Goal: Task Accomplishment & Management: Use online tool/utility

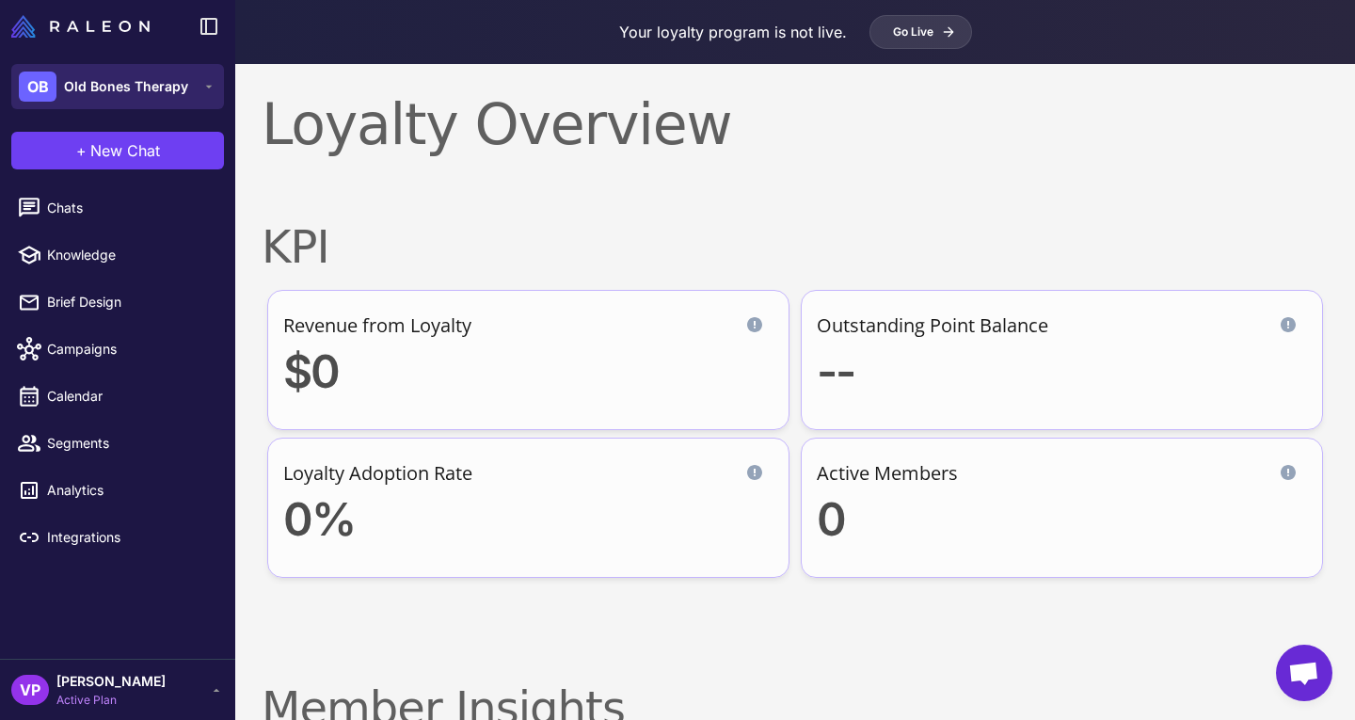
click at [156, 100] on div "OB Old Bones Therapy" at bounding box center [103, 87] width 169 height 30
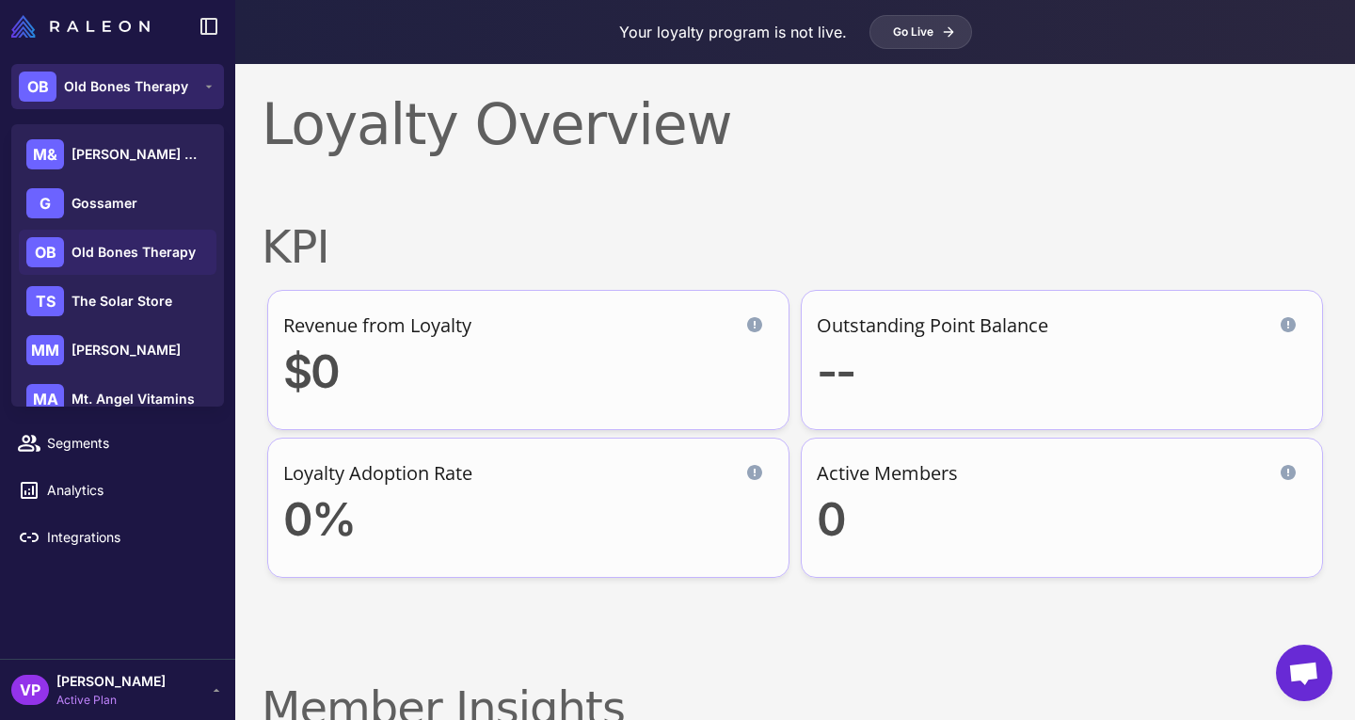
click at [183, 107] on button "OB Old Bones Therapy" at bounding box center [117, 86] width 213 height 45
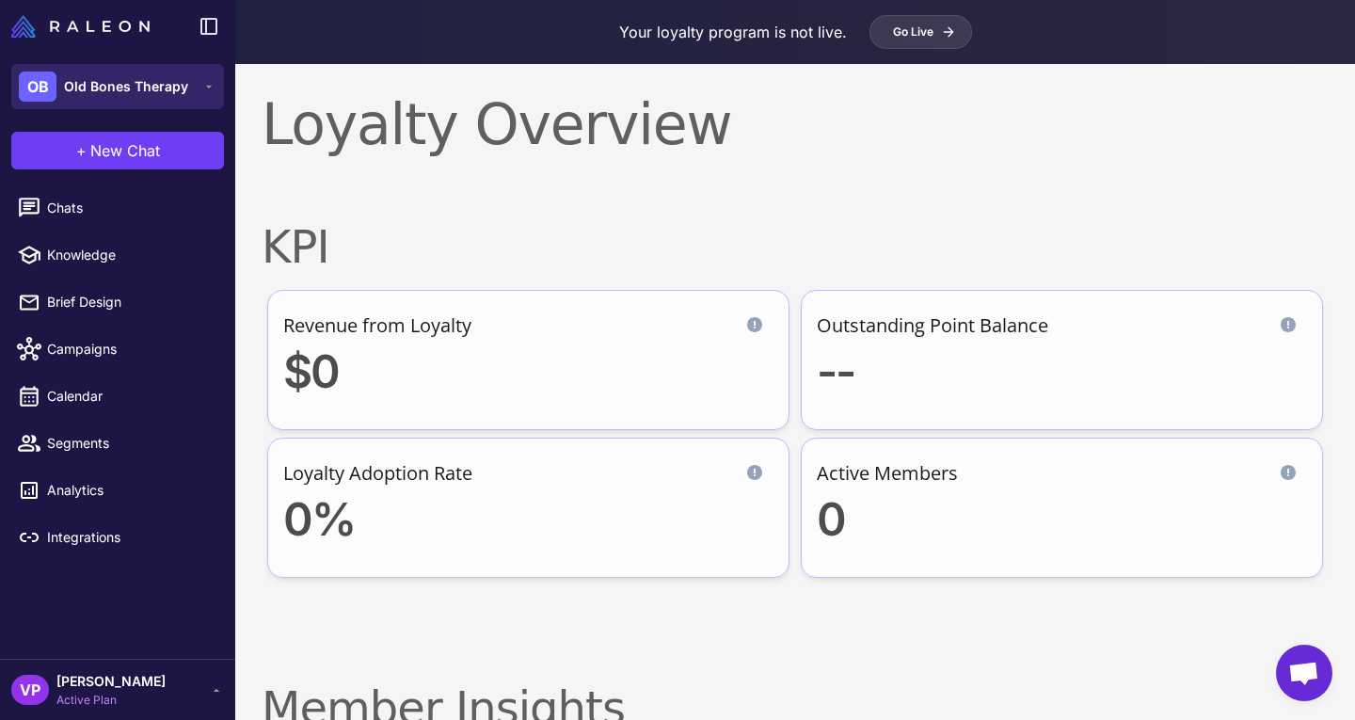
click at [200, 91] on button "OB Old Bones Therapy" at bounding box center [117, 86] width 213 height 45
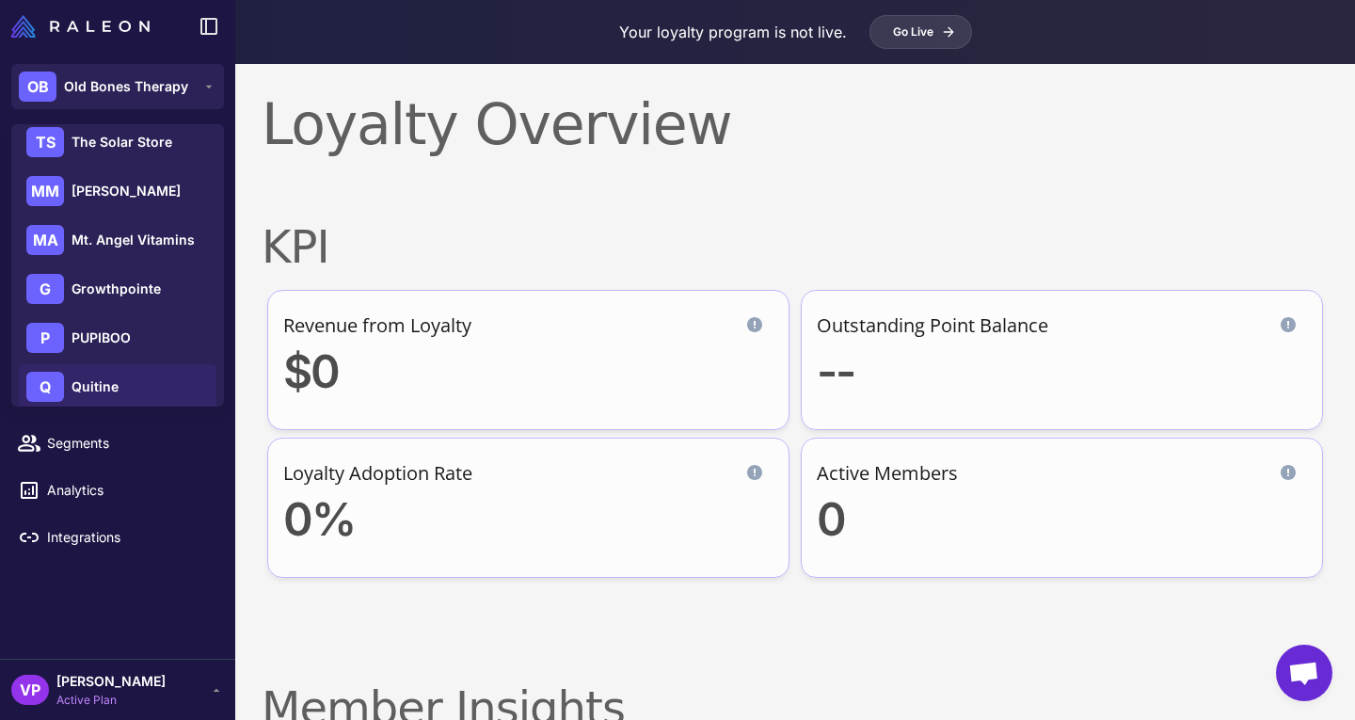
scroll to position [271, 0]
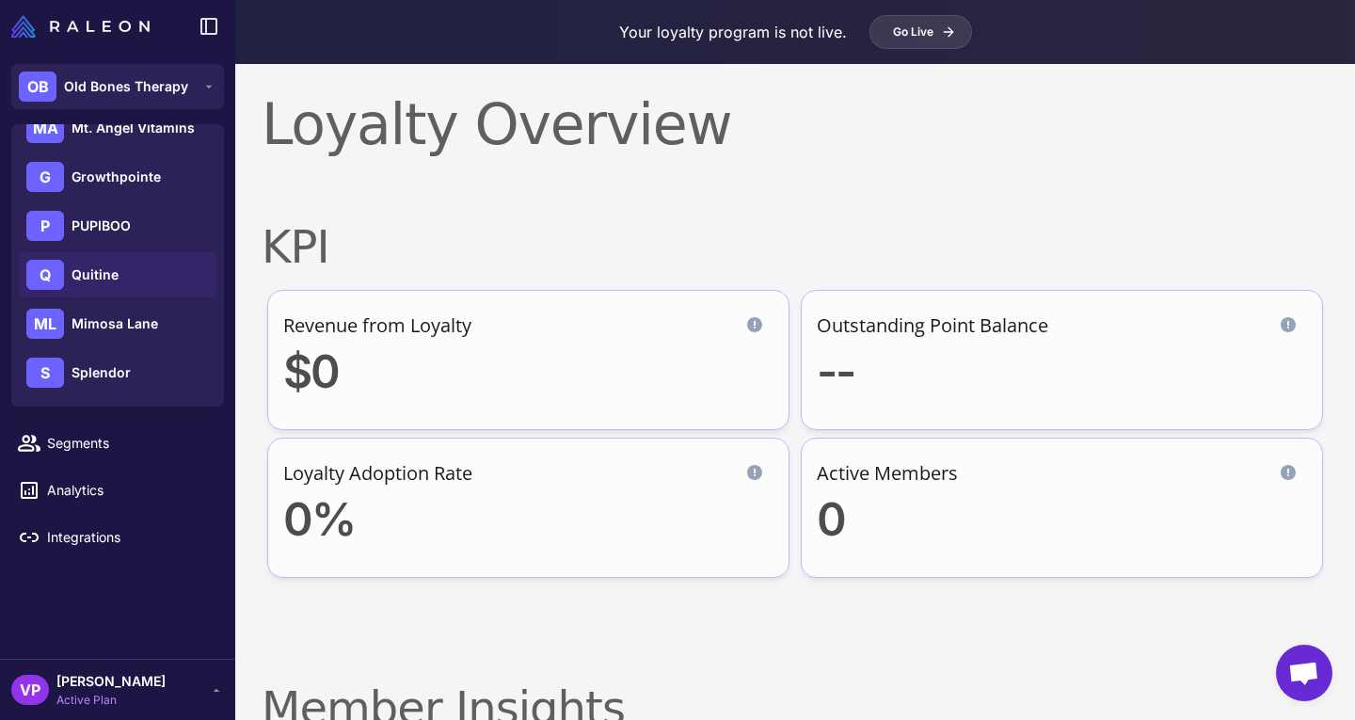
click at [164, 284] on div "Q Quitine" at bounding box center [118, 274] width 198 height 45
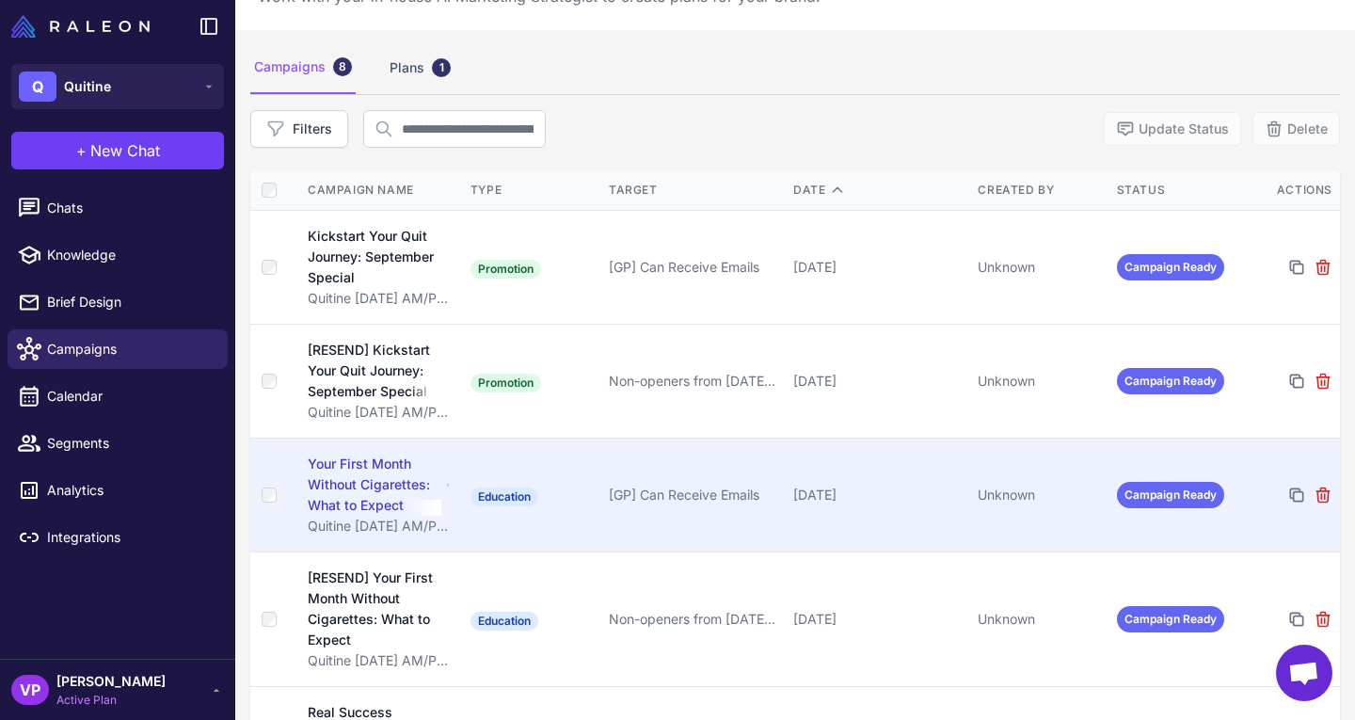
scroll to position [80, 0]
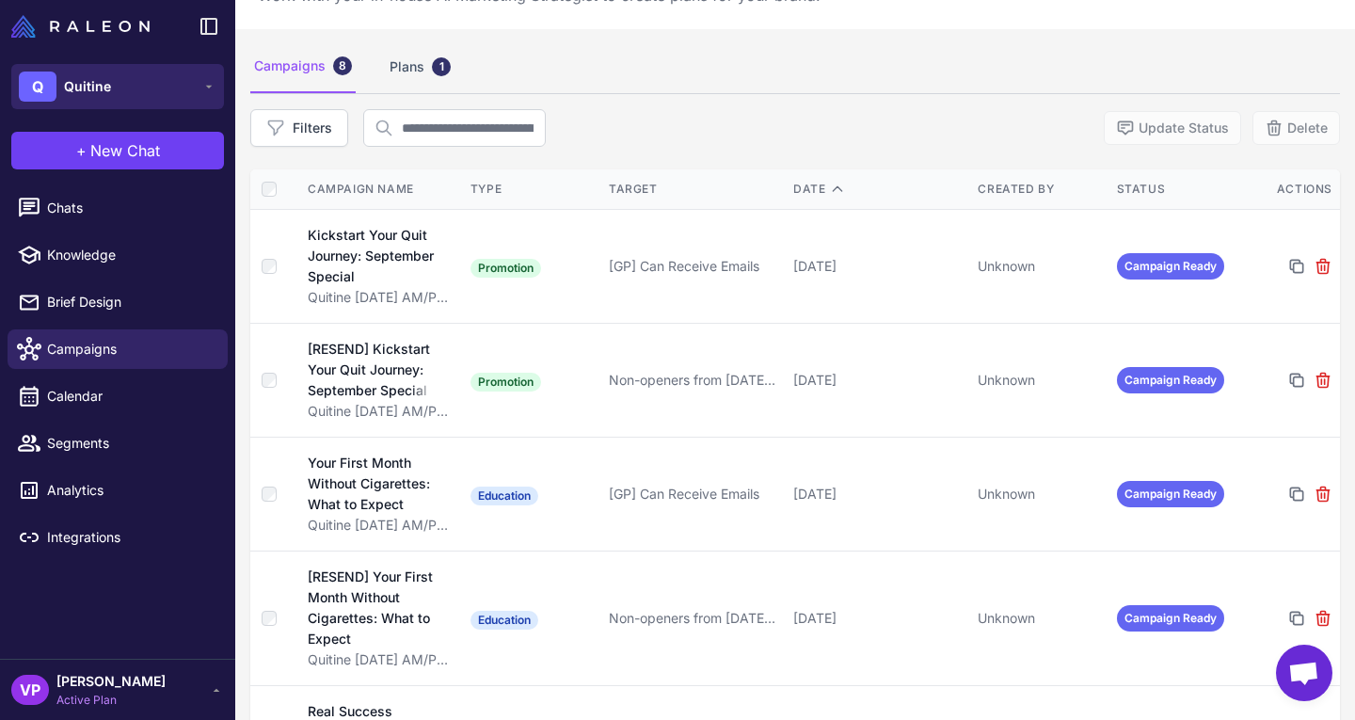
click at [200, 97] on button "Q Quitine" at bounding box center [117, 86] width 213 height 45
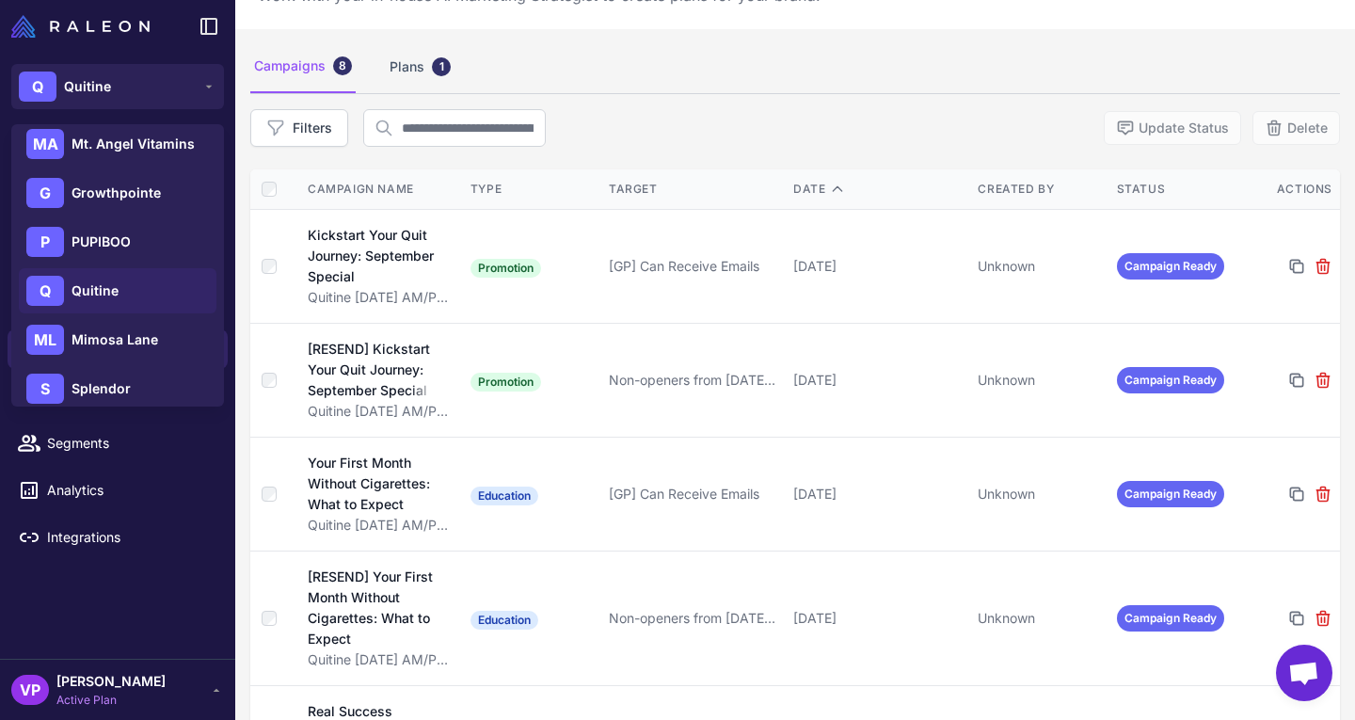
scroll to position [271, 0]
